Goal: Find specific page/section: Find specific page/section

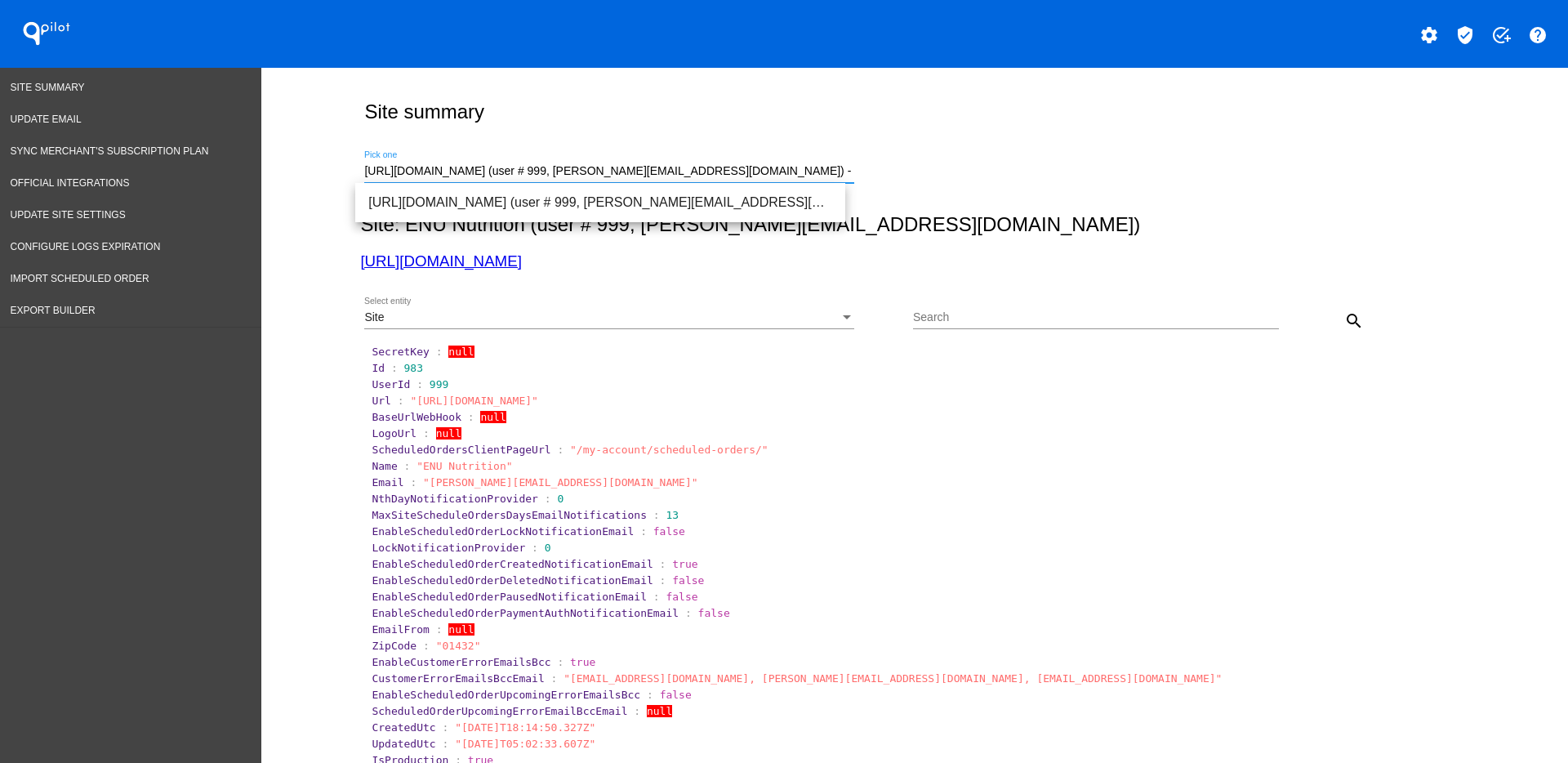
drag, startPoint x: 811, startPoint y: 167, endPoint x: 334, endPoint y: 180, distance: 477.2
click at [809, 177] on input "[URL][DOMAIN_NAME] (user # 999, [PERSON_NAME][EMAIL_ADDRESS][DOMAIN_NAME]) - Pr…" at bounding box center [608, 171] width 490 height 13
drag, startPoint x: 809, startPoint y: 177, endPoint x: 801, endPoint y: 179, distance: 8.2
click at [808, 177] on input "[URL][DOMAIN_NAME] (user # 999, [PERSON_NAME][EMAIL_ADDRESS][DOMAIN_NAME]) - Pr…" at bounding box center [608, 171] width 490 height 13
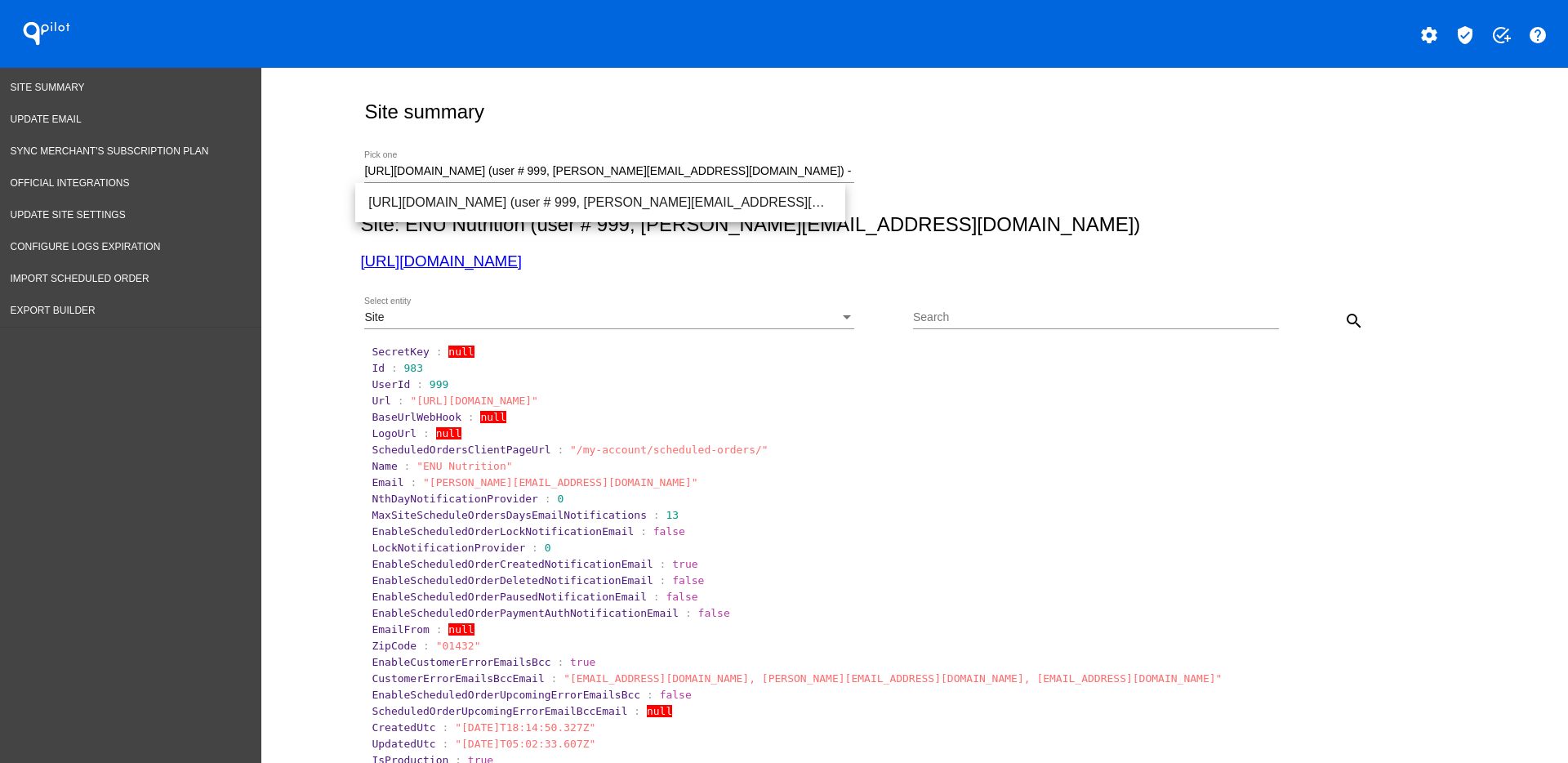
click at [821, 162] on div "[URL][DOMAIN_NAME] (user # 999, [PERSON_NAME][EMAIL_ADDRESS][DOMAIN_NAME]) - Pr…" at bounding box center [608, 167] width 490 height 32
paste input "[DOMAIN_NAME][URL]"
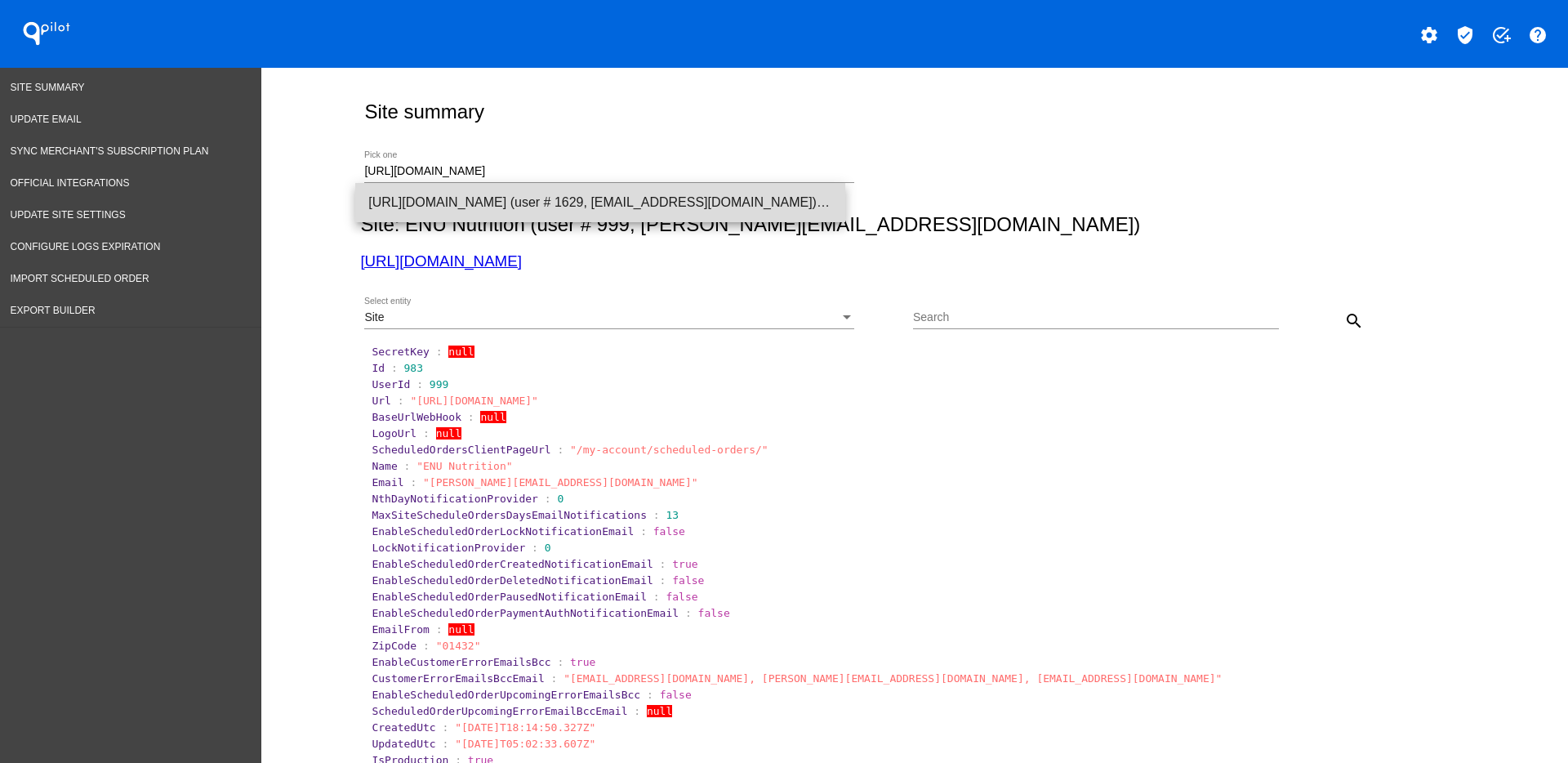
click at [638, 202] on span "[URL][DOMAIN_NAME] (user # 1629, [EMAIL_ADDRESS][DOMAIN_NAME]) - Production" at bounding box center [600, 202] width 464 height 39
type input "[URL][DOMAIN_NAME] (user # 1629, [EMAIL_ADDRESS][DOMAIN_NAME]) - Production"
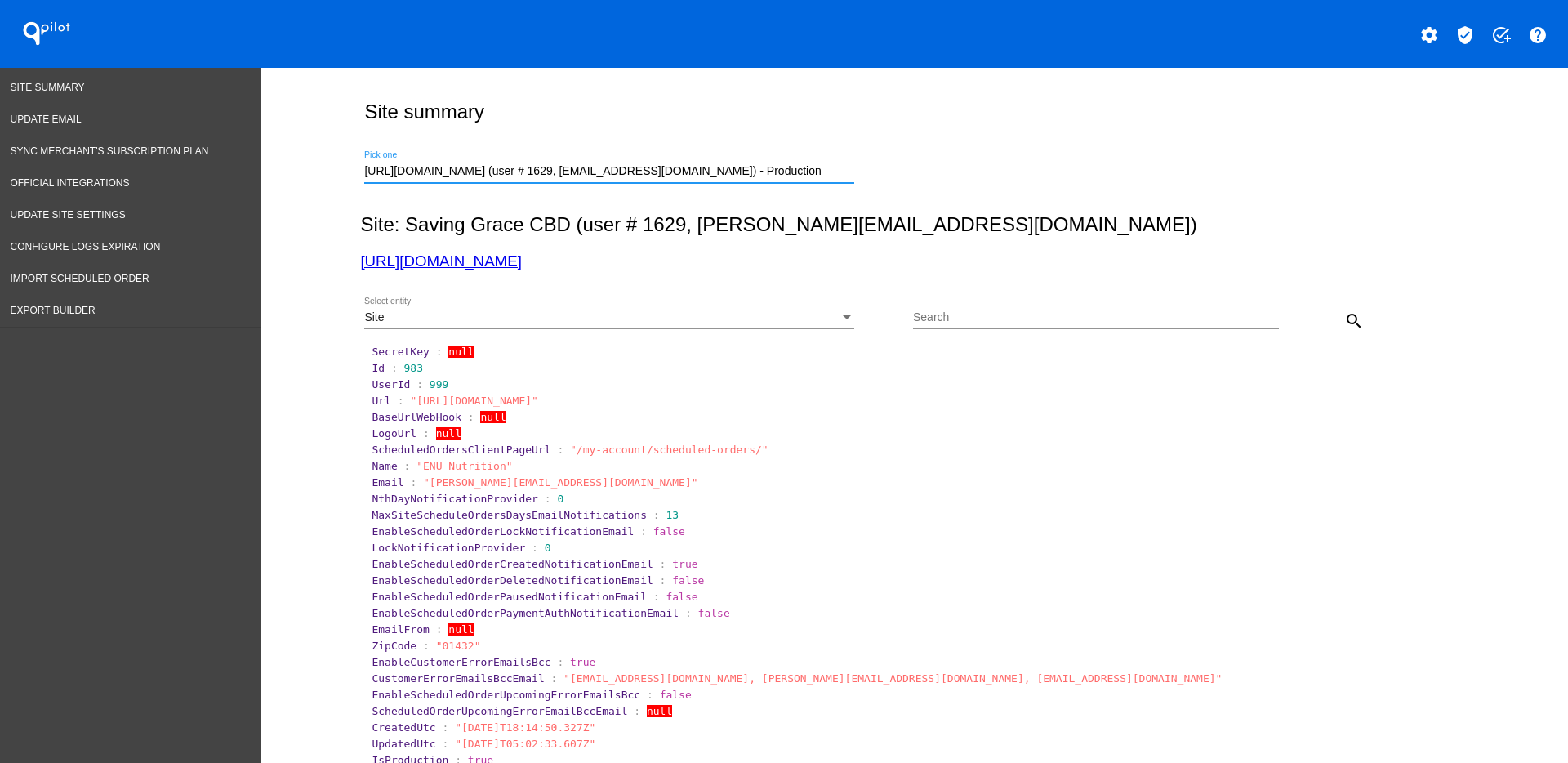
click at [1354, 314] on mat-icon "search" at bounding box center [1354, 321] width 20 height 20
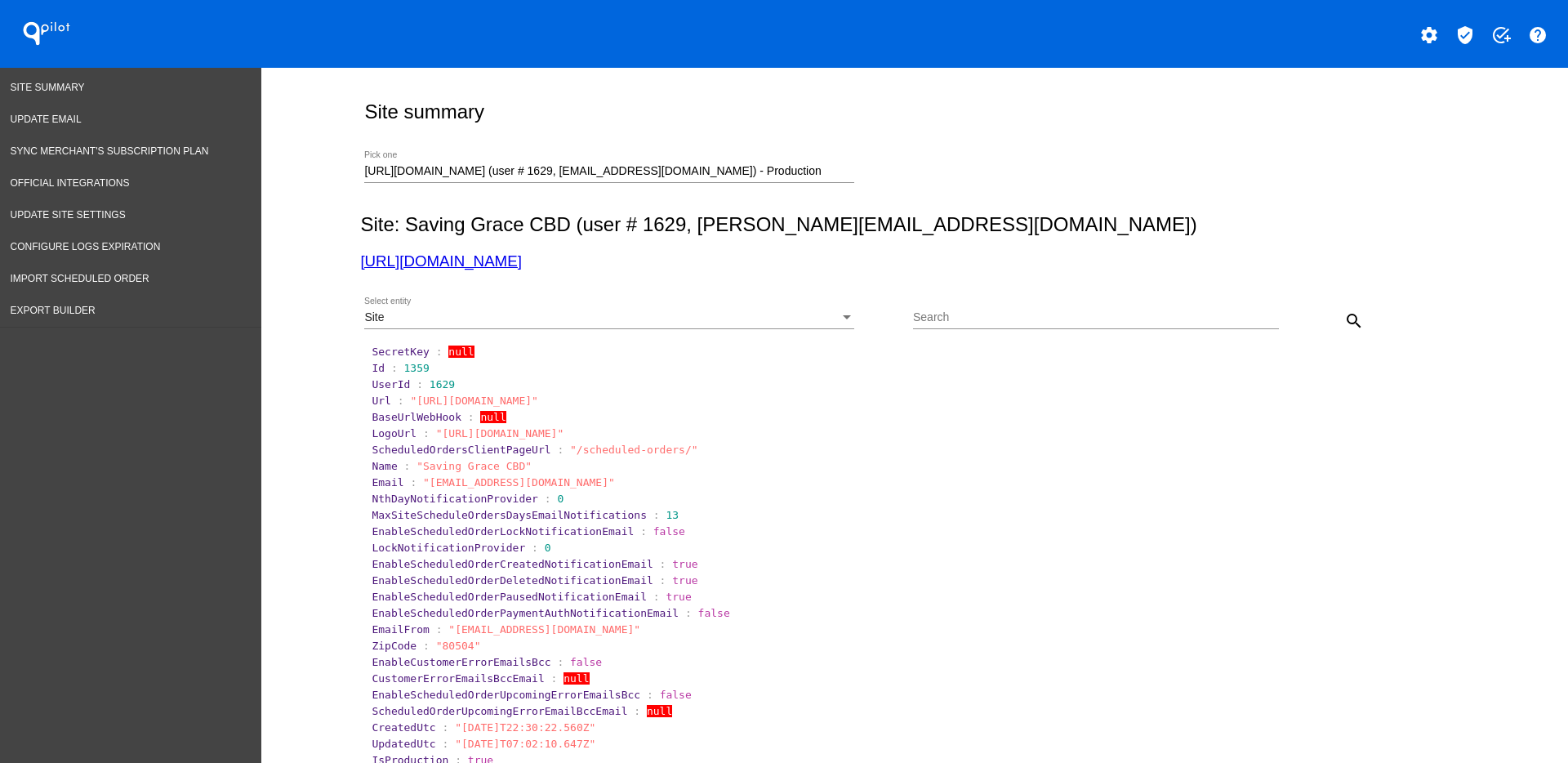
click at [797, 325] on div "Site Select entity" at bounding box center [608, 312] width 490 height 32
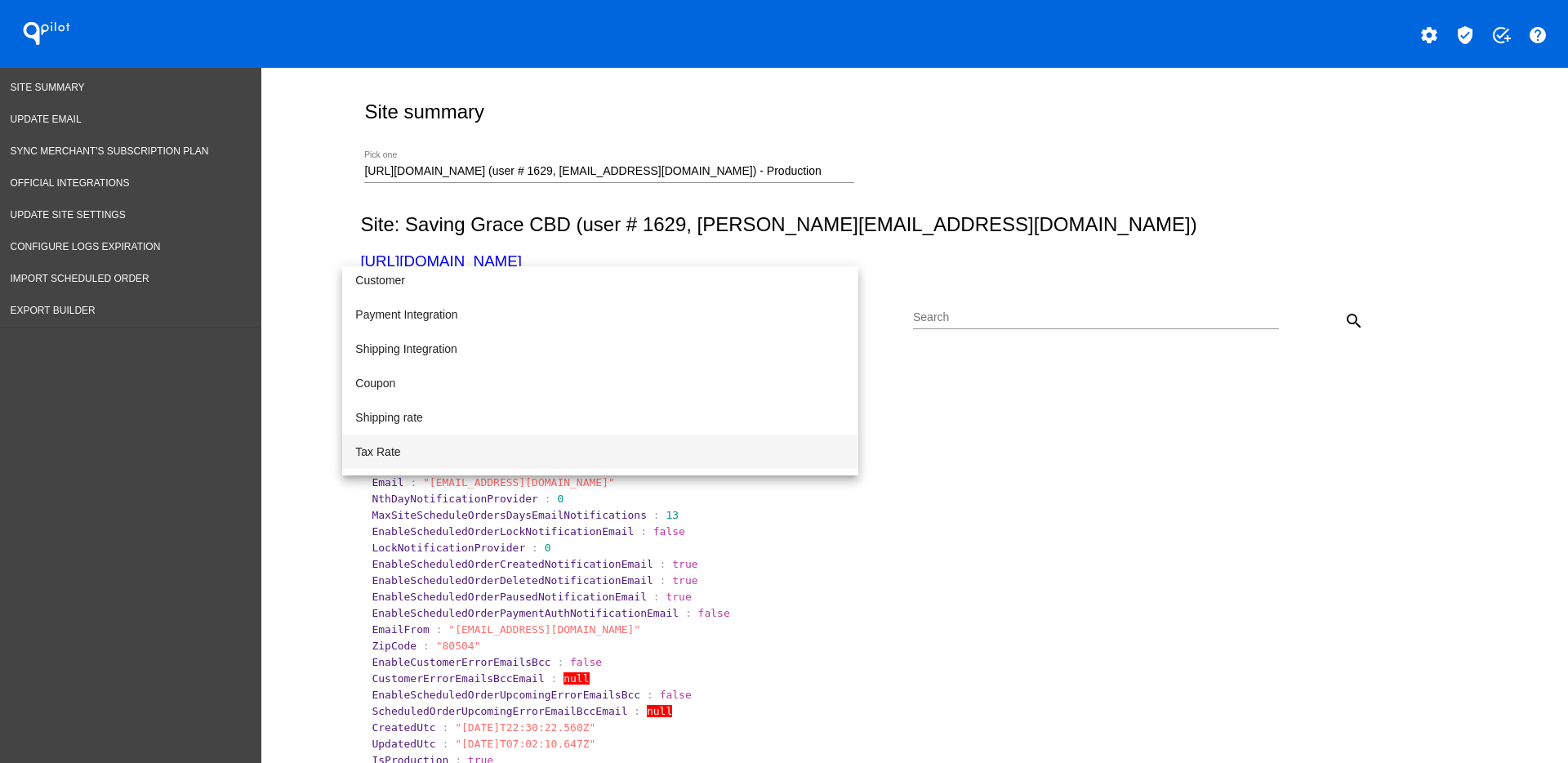
scroll to position [168, 0]
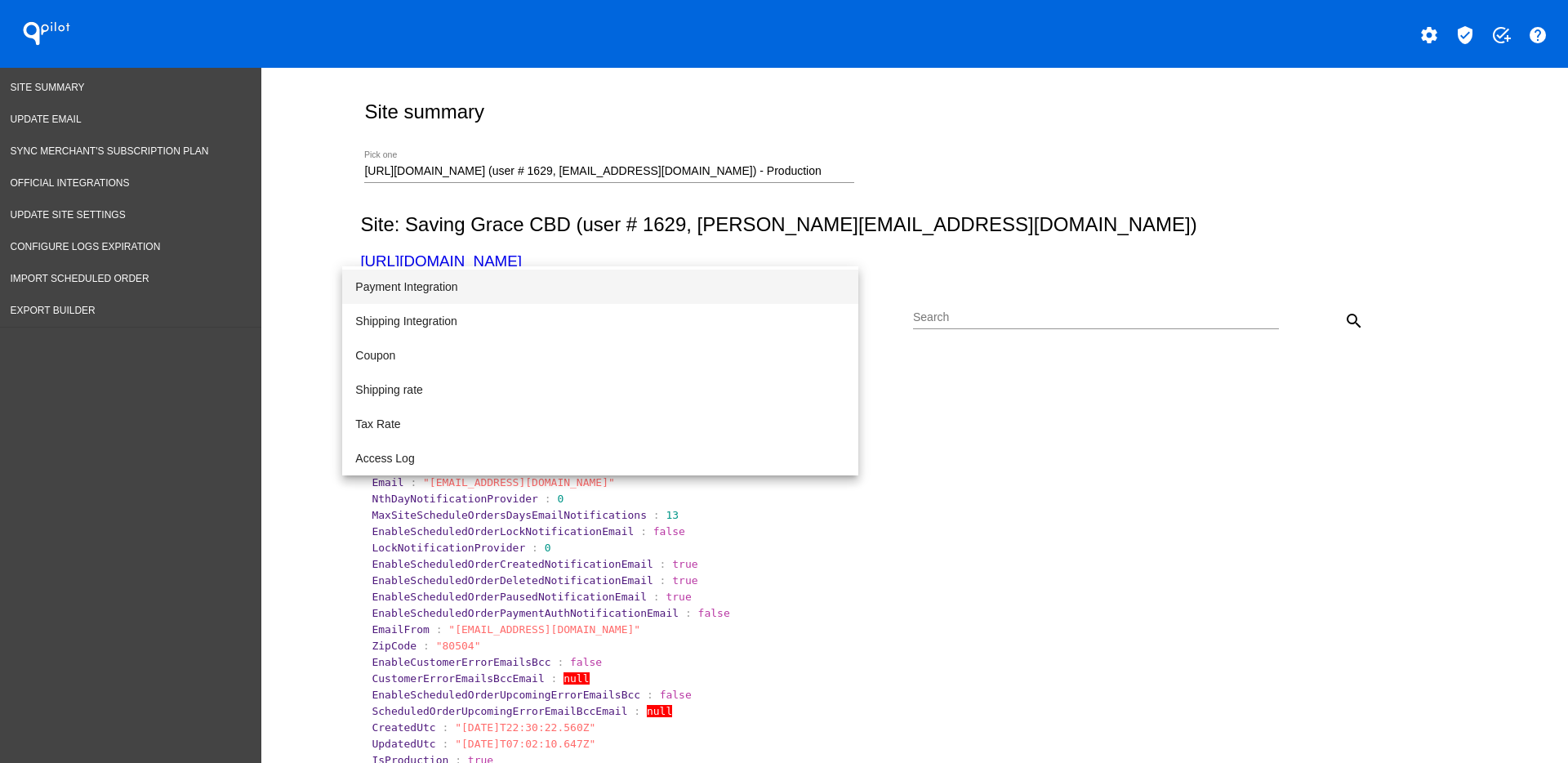
click at [704, 282] on span "Payment Integration" at bounding box center [599, 287] width 490 height 34
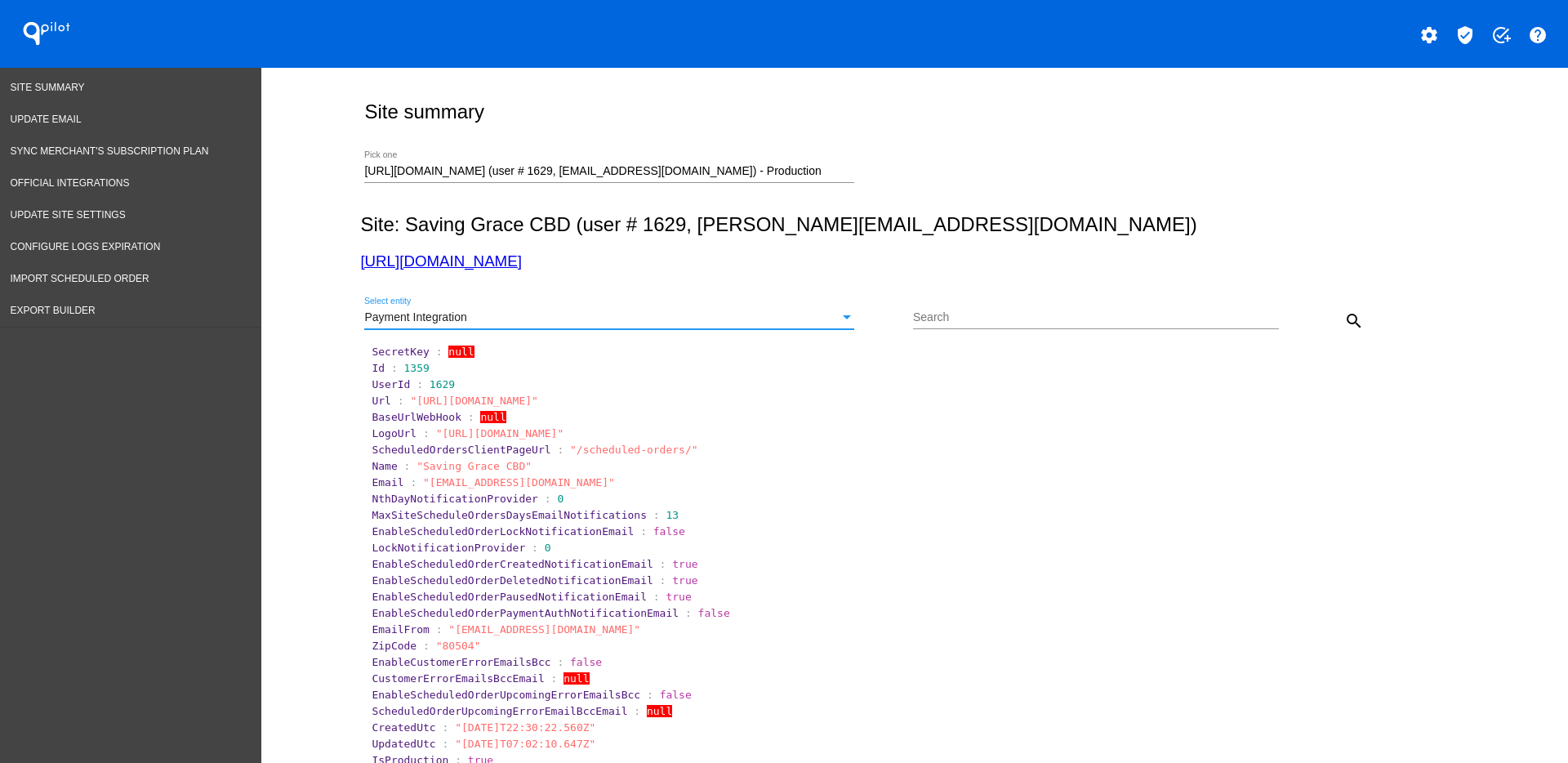
click at [1338, 316] on button "search" at bounding box center [1354, 320] width 33 height 33
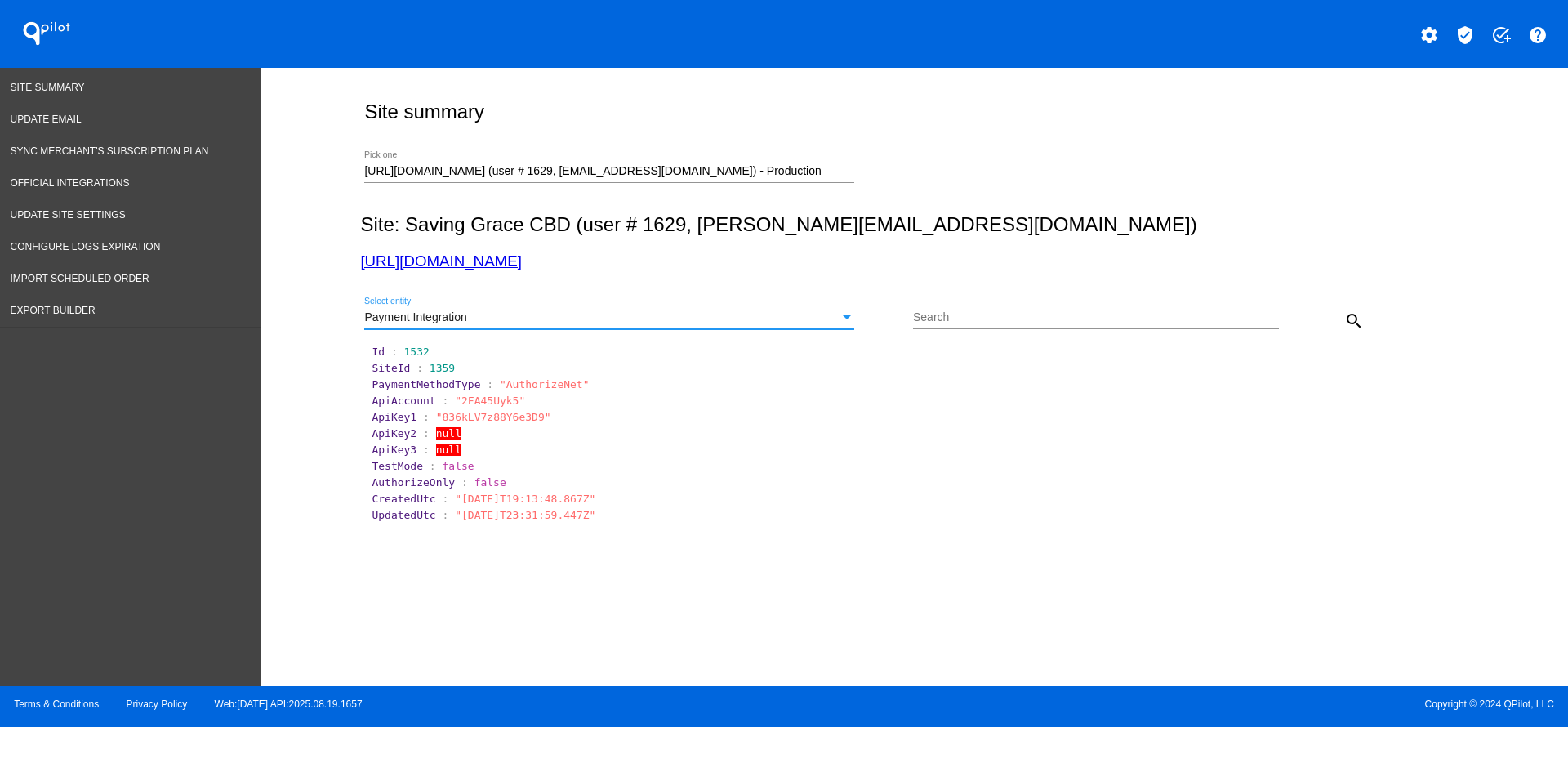
click at [722, 321] on div "Payment Integration" at bounding box center [601, 318] width 475 height 13
